Goal: Navigation & Orientation: Understand site structure

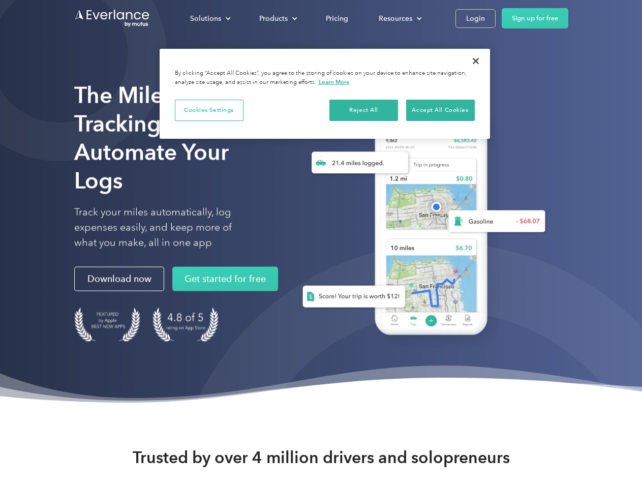
click at [210, 18] on div "Solutions" at bounding box center [205, 18] width 31 height 13
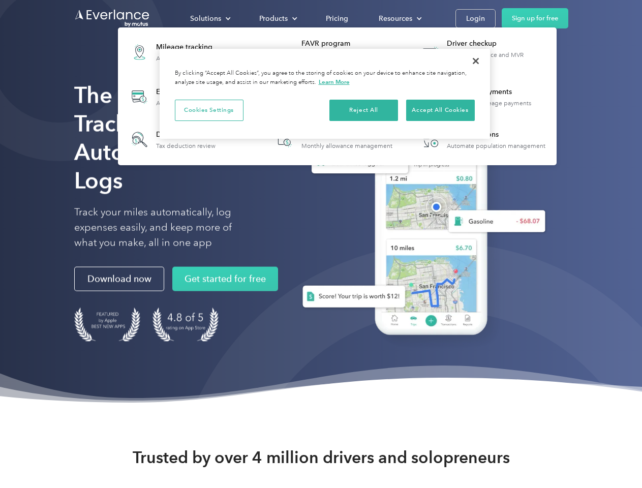
click at [277, 18] on div "Products" at bounding box center [273, 18] width 28 height 13
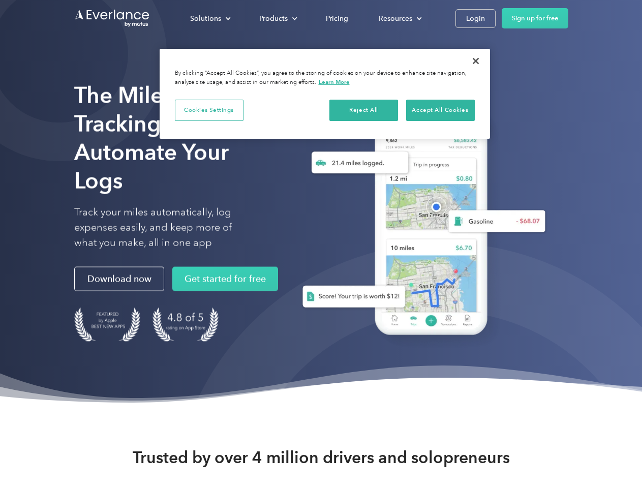
click at [399, 18] on div "Resources" at bounding box center [396, 18] width 34 height 13
click at [209, 110] on button "Cookies Settings" at bounding box center [209, 110] width 69 height 21
click at [364, 110] on button "Reject All" at bounding box center [363, 110] width 69 height 21
click at [440, 110] on button "Accept All Cookies" at bounding box center [440, 110] width 69 height 21
click at [0, 0] on div at bounding box center [0, 0] width 0 height 0
